Goal: Check status

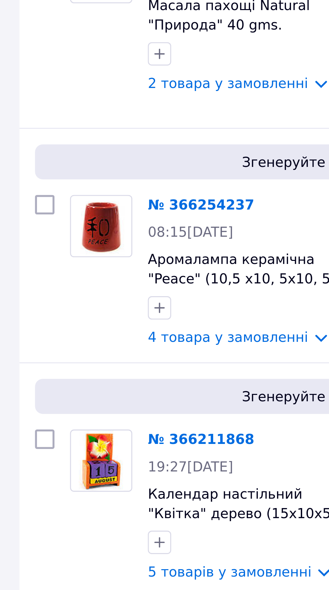
click at [62, 326] on link "№ 366211868" at bounding box center [69, 328] width 37 height 5
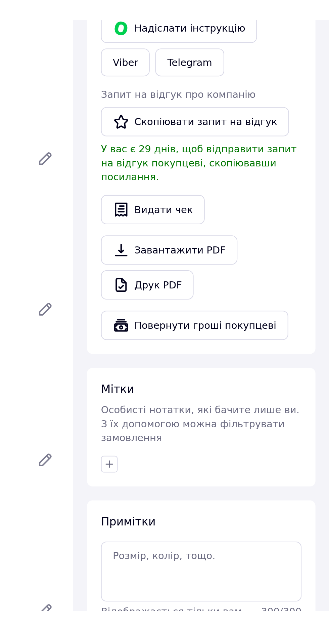
scroll to position [5, 0]
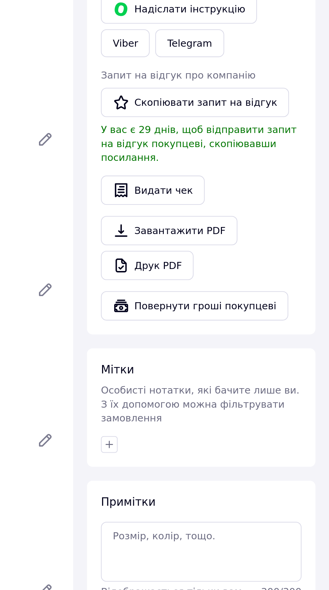
click at [240, 271] on link "Завантажити PDF" at bounding box center [252, 277] width 66 height 14
